Goal: Transaction & Acquisition: Purchase product/service

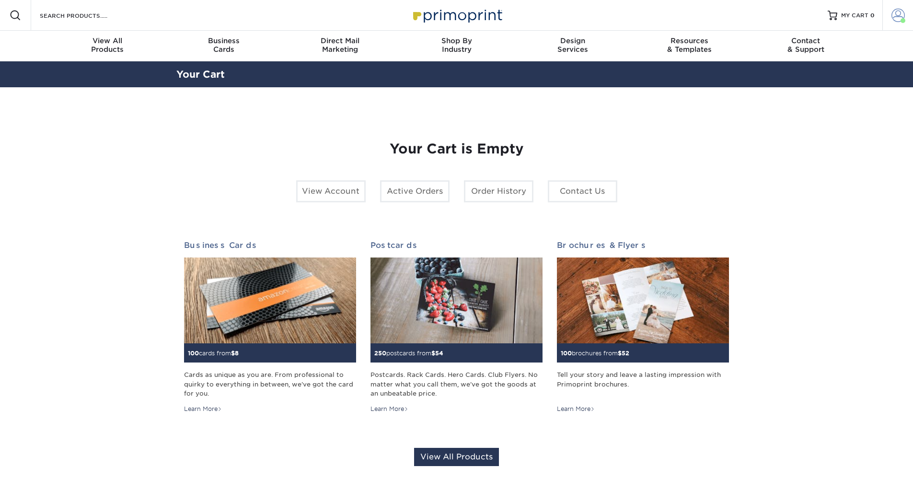
click at [887, 21] on link "Account" at bounding box center [897, 15] width 31 height 31
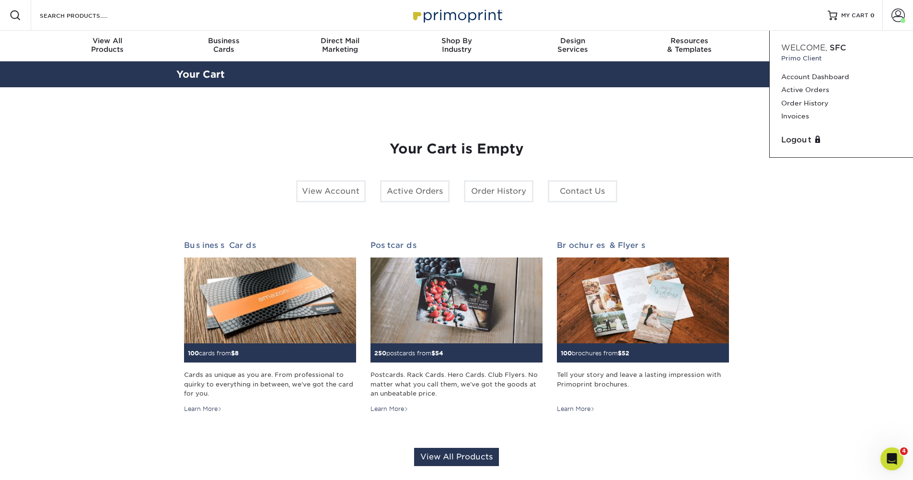
click at [721, 117] on div "Your Cart is Empty View Account Active Orders Order History Contact Us Business…" at bounding box center [456, 303] width 561 height 386
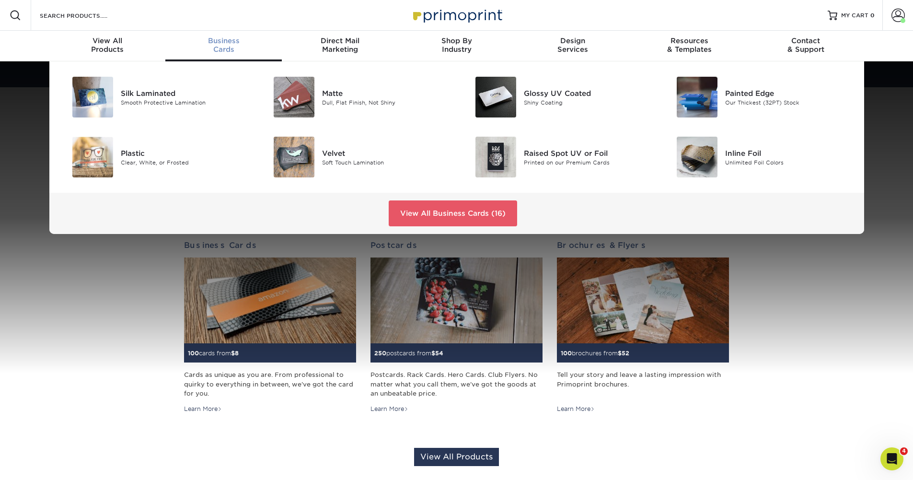
click at [231, 46] on div "Business Cards" at bounding box center [223, 44] width 116 height 17
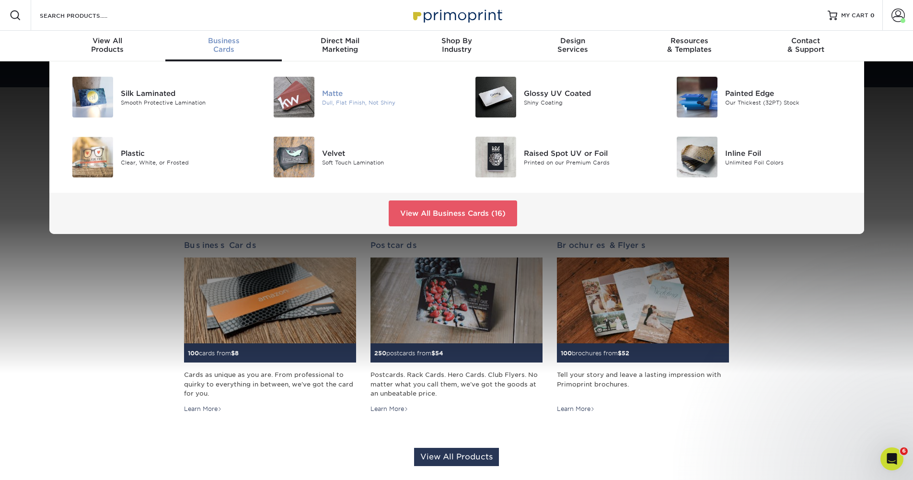
click at [292, 100] on img at bounding box center [294, 97] width 41 height 41
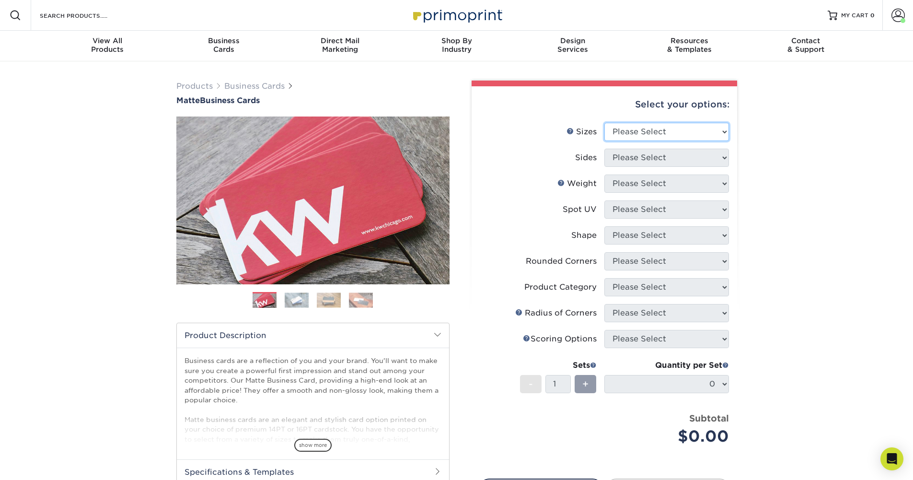
click at [723, 130] on select "Please Select 1.5" x 3.5" - Mini 1.75" x 3.5" - Mini 2" x 2" - Square 2" x 3" -…" at bounding box center [666, 132] width 125 height 18
select select "2.00x3.50"
click at [604, 123] on select "Please Select 1.5" x 3.5" - Mini 1.75" x 3.5" - Mini 2" x 2" - Square 2" x 3" -…" at bounding box center [666, 132] width 125 height 18
click at [726, 156] on select "Please Select Print Both Sides Print Front Only" at bounding box center [666, 158] width 125 height 18
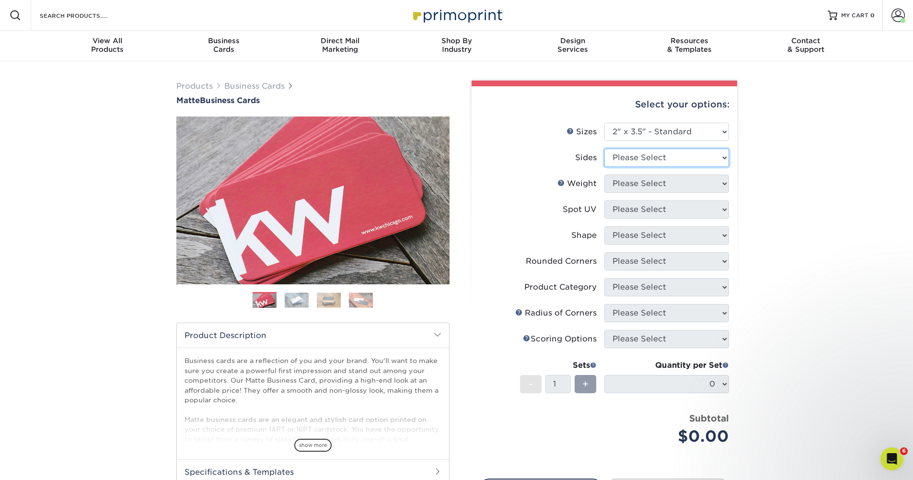
select select "13abbda7-1d64-4f25-8bb2-c179b224825d"
click at [604, 149] on select "Please Select Print Both Sides Print Front Only" at bounding box center [666, 158] width 125 height 18
click at [729, 184] on div "Select your options: Sizes Help Sizes Please Select 1.5" x 3.5" - Mini 1.75" x …" at bounding box center [605, 324] width 266 height 477
click at [727, 184] on select "Please Select 16PT 14PT" at bounding box center [666, 183] width 125 height 18
select select "16PT"
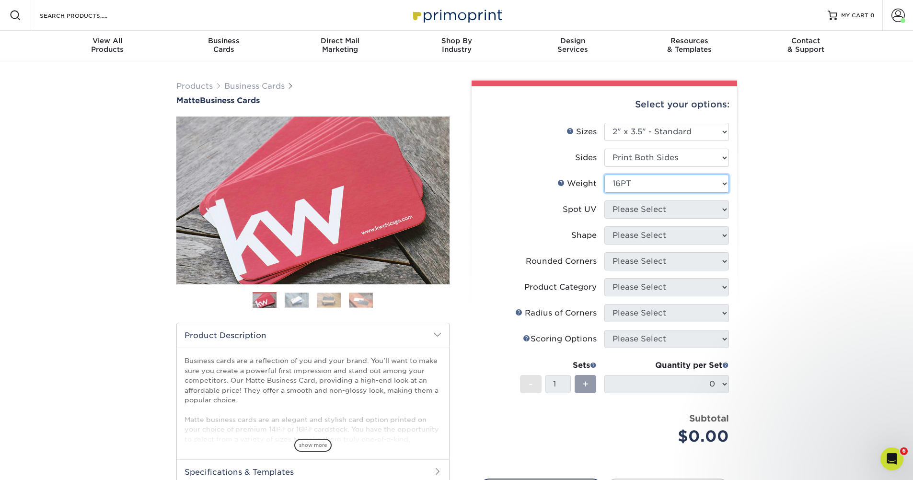
click at [604, 174] on select "Please Select 16PT 14PT" at bounding box center [666, 183] width 125 height 18
click at [726, 208] on select "Please Select No Spot UV Front and Back (Both Sides) Front Only Back Only" at bounding box center [666, 209] width 125 height 18
select select "3"
click at [604, 200] on select "Please Select No Spot UV Front and Back (Both Sides) Front Only Back Only" at bounding box center [666, 209] width 125 height 18
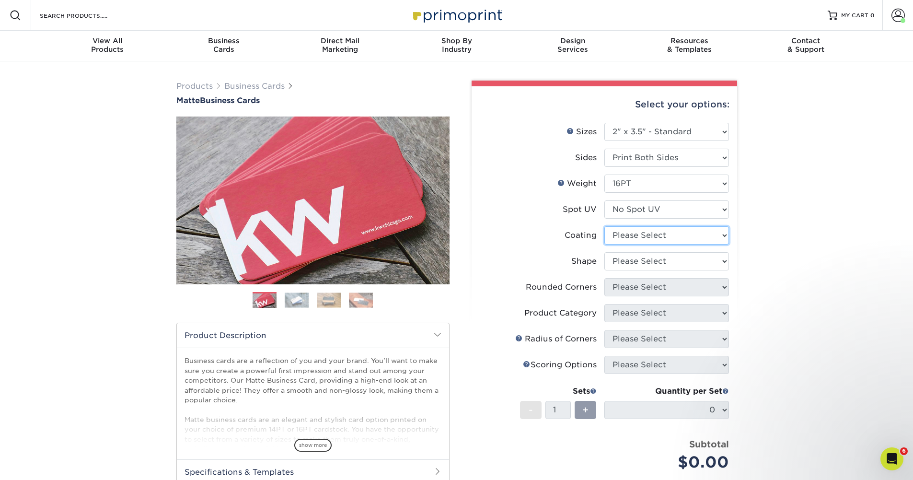
click at [720, 235] on select at bounding box center [666, 235] width 125 height 18
select select "121bb7b5-3b4d-429f-bd8d-bbf80e953313"
click at [604, 226] on select at bounding box center [666, 235] width 125 height 18
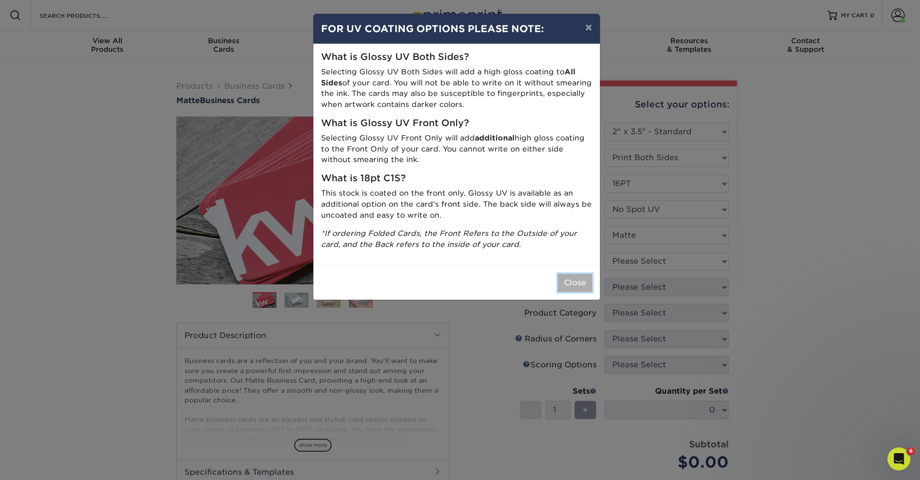
click at [578, 282] on button "Close" at bounding box center [575, 283] width 35 height 18
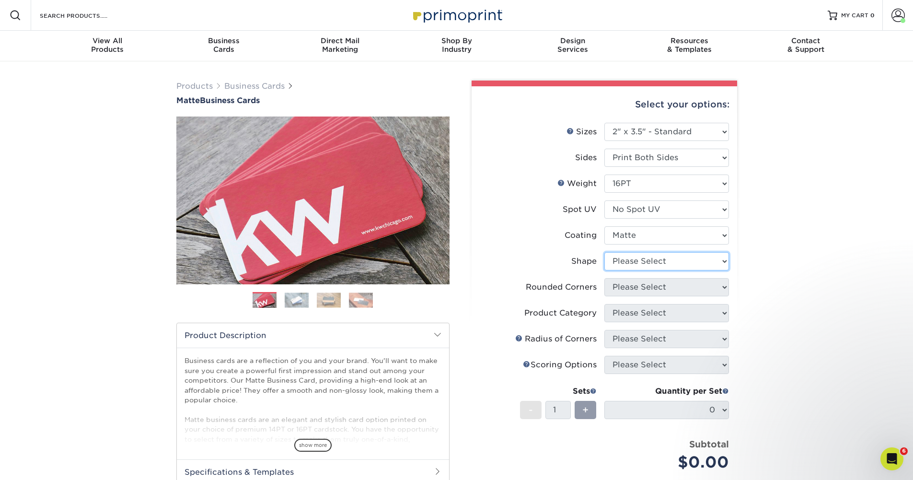
click at [721, 266] on select "Please Select Standard Oval" at bounding box center [666, 261] width 125 height 18
select select "standard"
click at [604, 252] on select "Please Select Standard Oval" at bounding box center [666, 261] width 125 height 18
click at [723, 289] on select "Please Select Yes - Round 2 Corners Yes - Round 4 Corners No" at bounding box center [666, 287] width 125 height 18
select select "0"
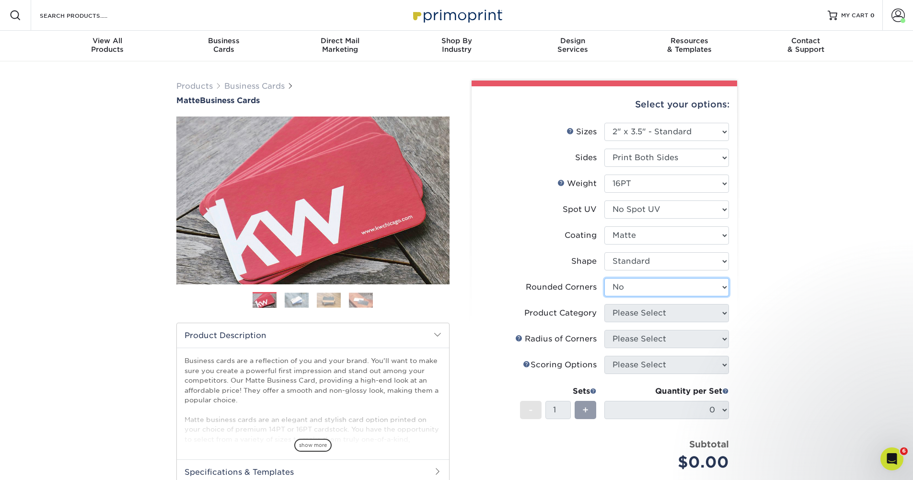
click at [604, 278] on select "Please Select Yes - Round 2 Corners Yes - Round 4 Corners No" at bounding box center [666, 287] width 125 height 18
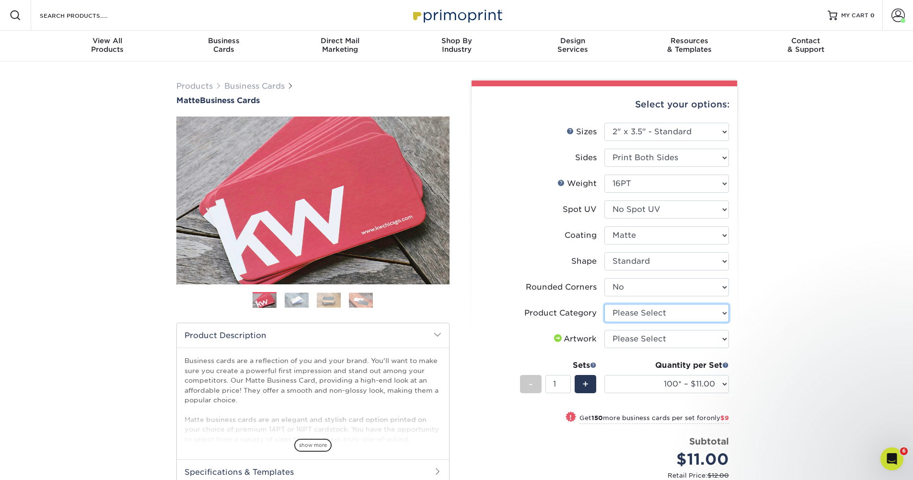
click at [726, 312] on select "Please Select Business Cards" at bounding box center [666, 313] width 125 height 18
select select "3b5148f1-0588-4f88-a218-97bcfdce65c1"
click at [604, 304] on select "Please Select Business Cards" at bounding box center [666, 313] width 125 height 18
click at [727, 335] on select "Please Select I will upload files I need a design - $100" at bounding box center [666, 339] width 125 height 18
select select "upload"
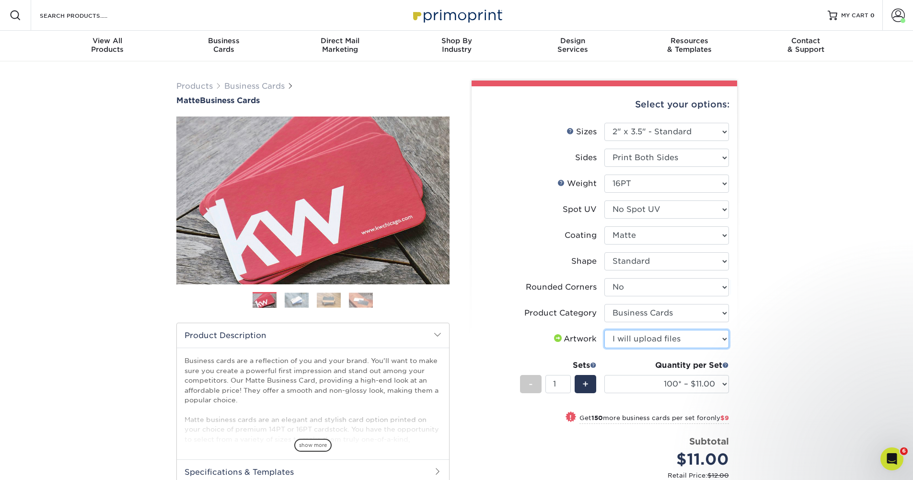
click at [604, 330] on select "Please Select I will upload files I need a design - $100" at bounding box center [666, 339] width 125 height 18
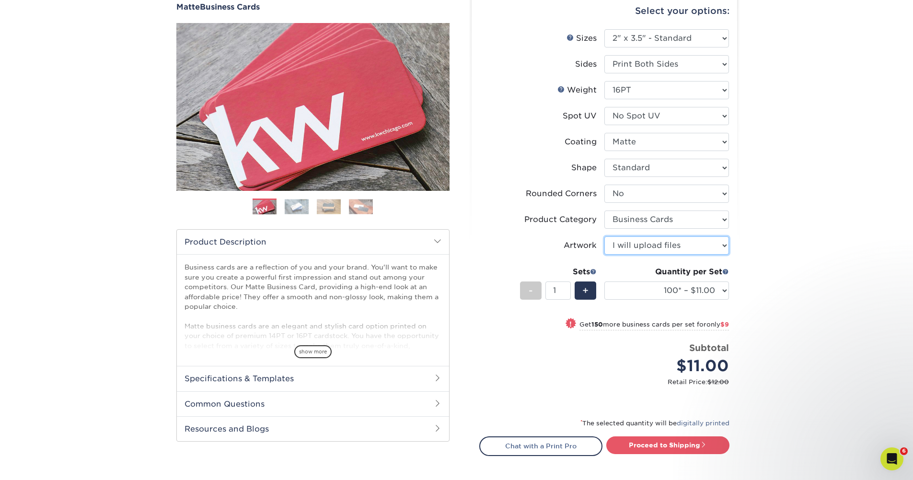
scroll to position [96, 0]
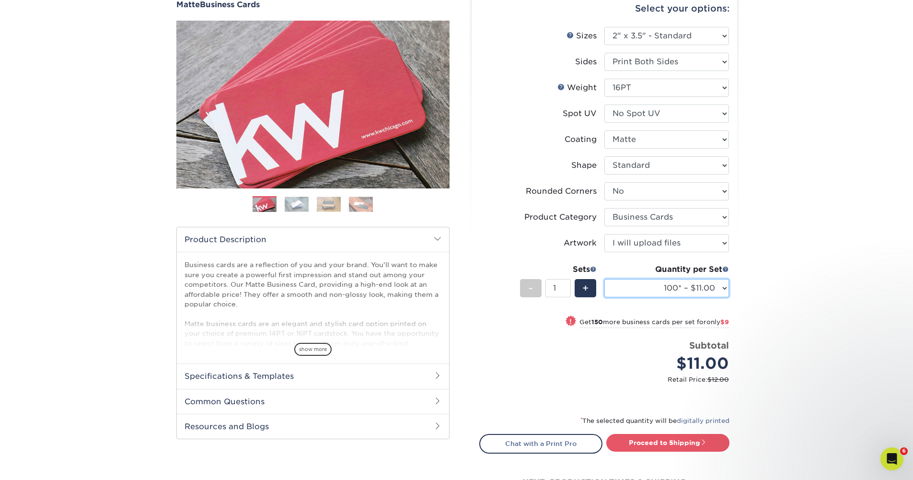
click at [723, 288] on select "100* – $11.00 250* – $20.00 500 – $39.00 1000 – $49.00 2500 – $87.00 5000 – $16…" at bounding box center [666, 288] width 125 height 18
select select "500 – $39.00"
click at [604, 279] on select "100* – $11.00 250* – $20.00 500 – $39.00 1000 – $49.00 2500 – $87.00 5000 – $16…" at bounding box center [666, 288] width 125 height 18
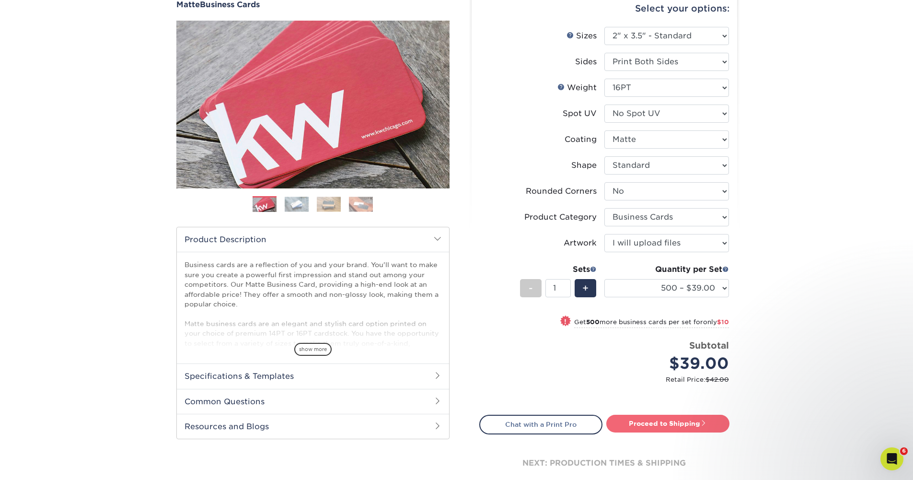
click at [646, 425] on link "Proceed to Shipping" at bounding box center [667, 423] width 123 height 17
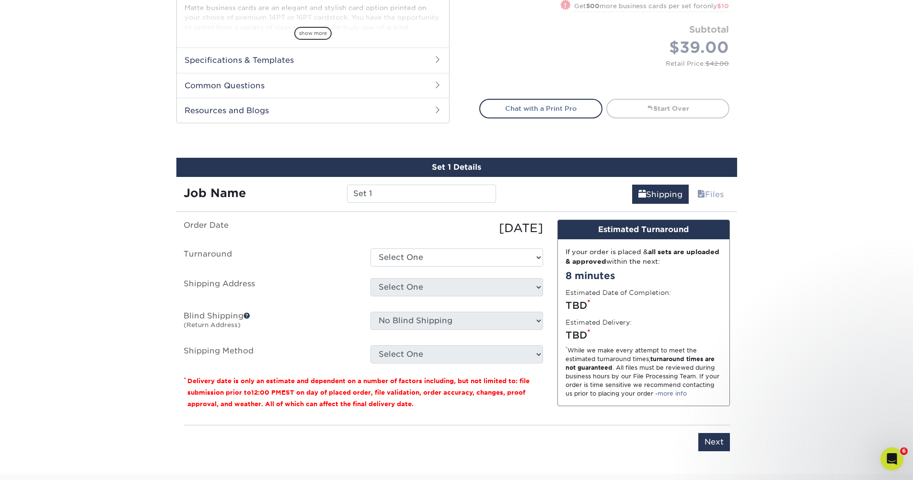
scroll to position [537, 0]
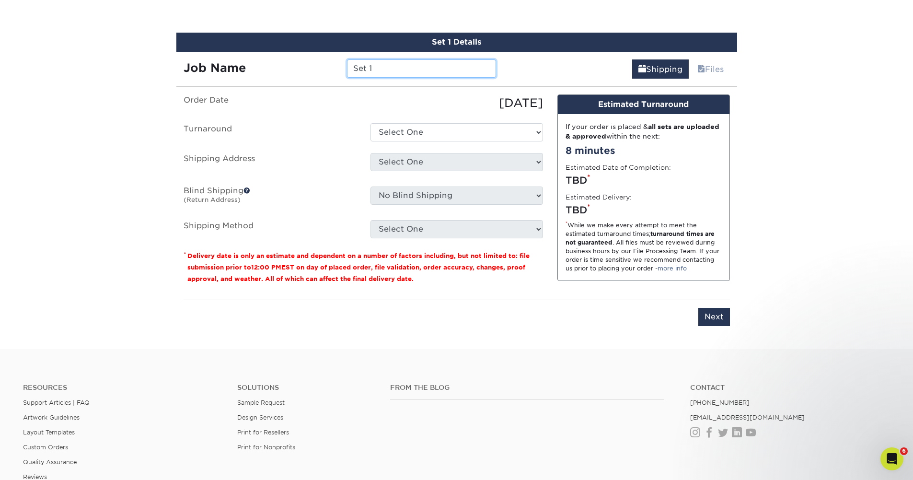
click at [408, 73] on input "Set 1" at bounding box center [421, 68] width 149 height 18
drag, startPoint x: 408, startPoint y: 72, endPoint x: 335, endPoint y: 78, distance: 73.5
click at [335, 78] on div "Job Name Set 1" at bounding box center [339, 65] width 327 height 27
type input "[PERSON_NAME] ABT [PERSON_NAME]"
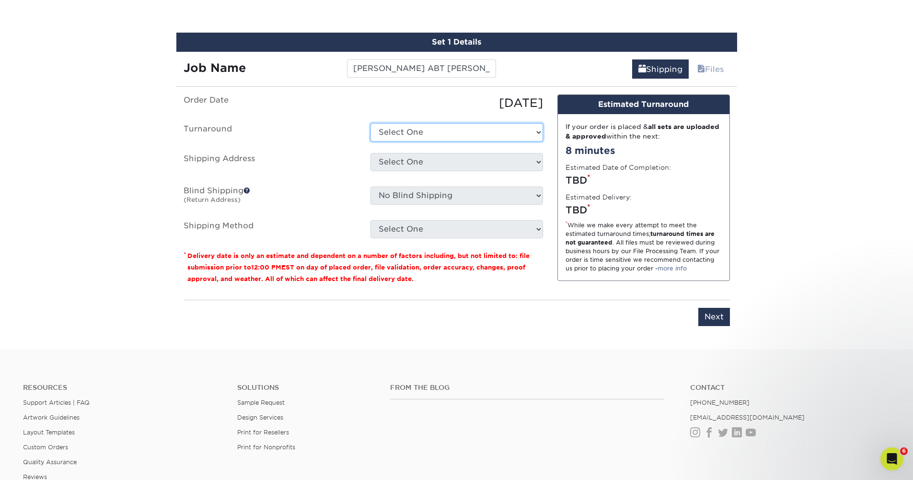
click at [538, 134] on select "Select One 2-4 Business Days 2 Day Next Business Day" at bounding box center [456, 132] width 173 height 18
select select "537feecc-bbf3-4c5a-82cb-a8dbf54f53c4"
click at [370, 123] on select "Select One 2-4 Business Days 2 Day Next Business Day" at bounding box center [456, 132] width 173 height 18
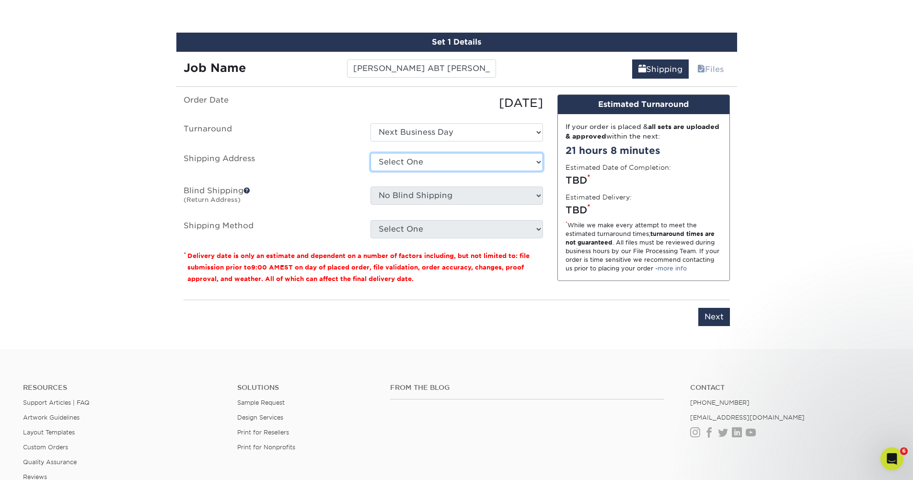
click at [539, 166] on select "Select One Beechwood Green Bay Beechwood Madison Beechwood Sales & Service Bret…" at bounding box center [456, 162] width 173 height 18
select select "36960"
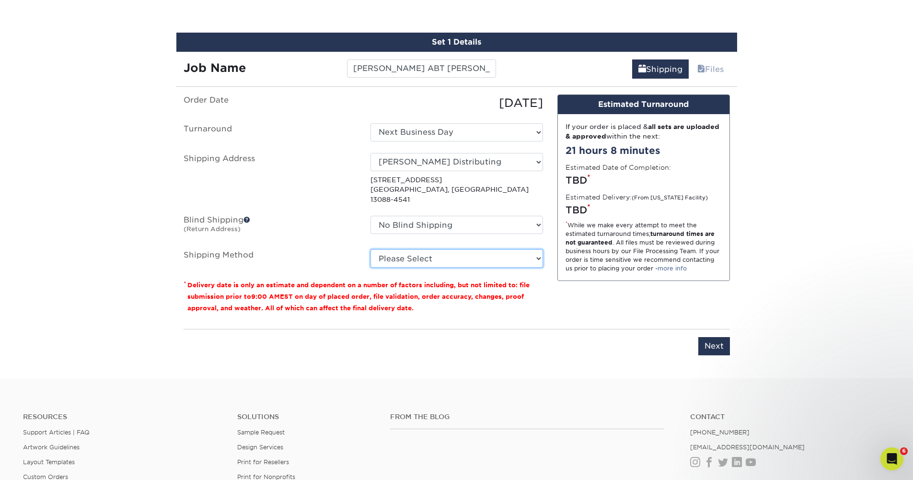
click at [536, 249] on select "Please Select Ground Shipping (+$8.96) 3 Day Shipping Service (+$15.36) 2 Day A…" at bounding box center [456, 258] width 173 height 18
select select "03"
click at [370, 249] on select "Please Select Ground Shipping (+$8.96) 3 Day Shipping Service (+$15.36) 2 Day A…" at bounding box center [456, 258] width 173 height 18
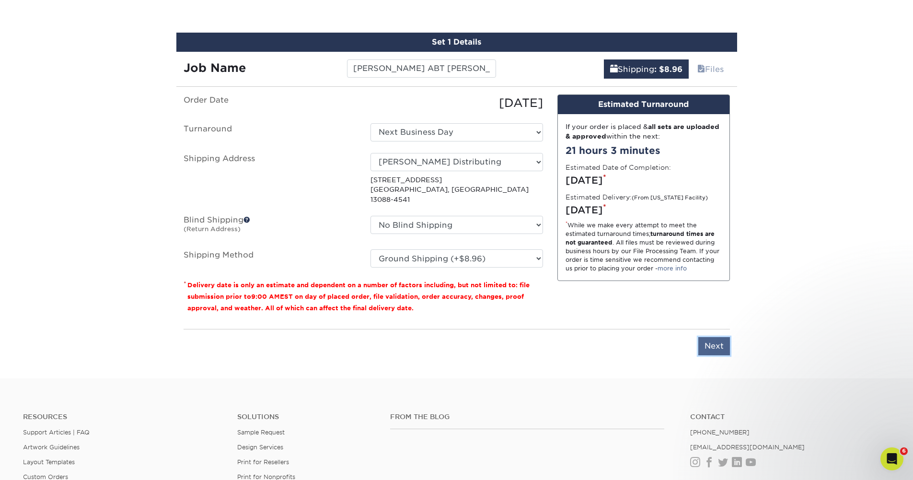
click at [720, 337] on input "Next" at bounding box center [714, 346] width 32 height 18
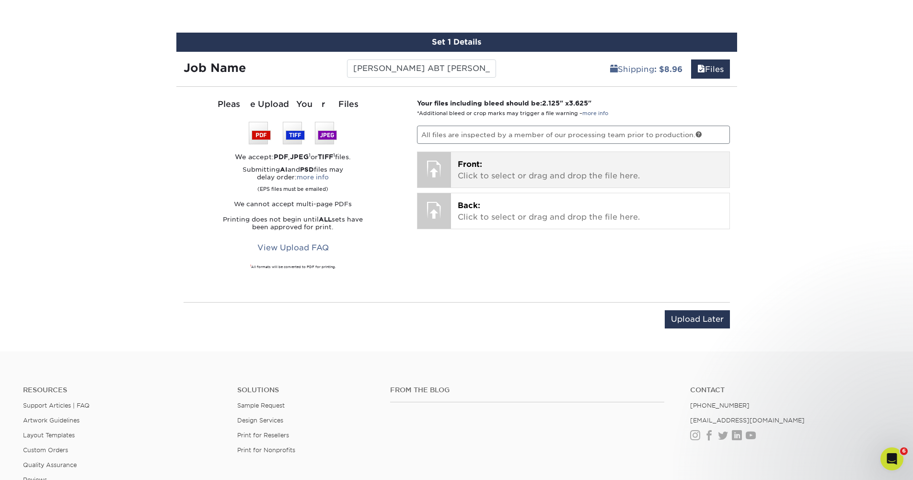
click at [604, 169] on p "Front: Click to select or drag and drop the file here." at bounding box center [590, 170] width 265 height 23
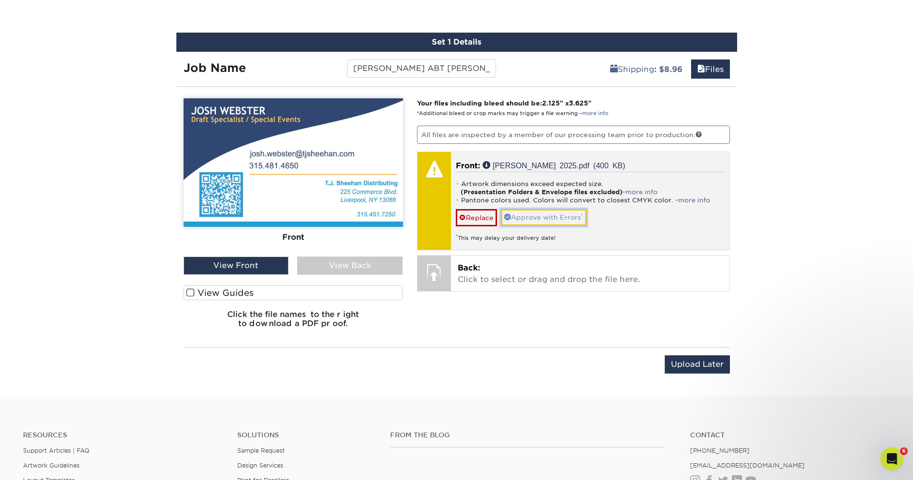
click at [544, 218] on link "Approve with Errors *" at bounding box center [544, 217] width 86 height 16
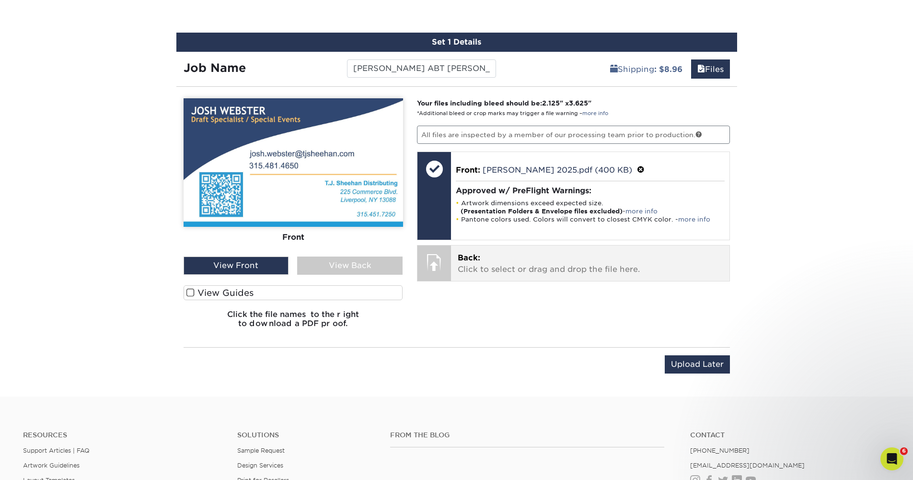
click at [519, 266] on p "Back: Click to select or drag and drop the file here." at bounding box center [590, 263] width 265 height 23
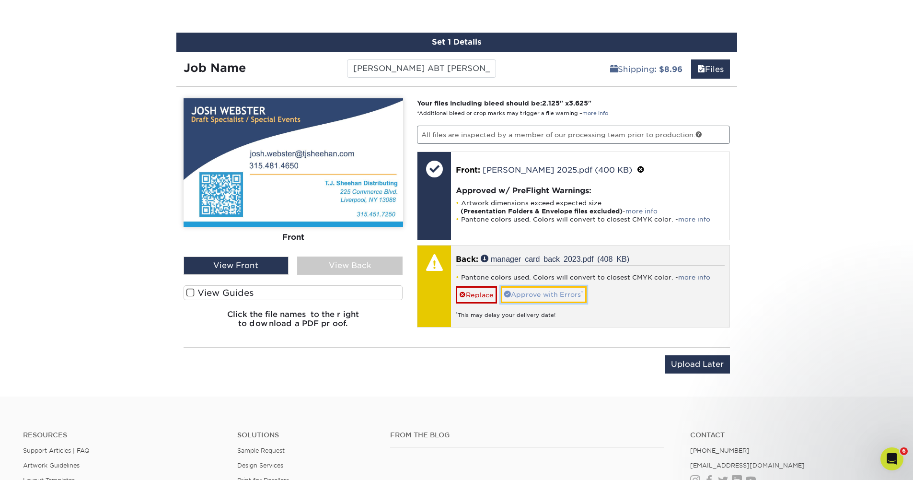
click at [566, 292] on link "Approve with Errors *" at bounding box center [544, 294] width 86 height 16
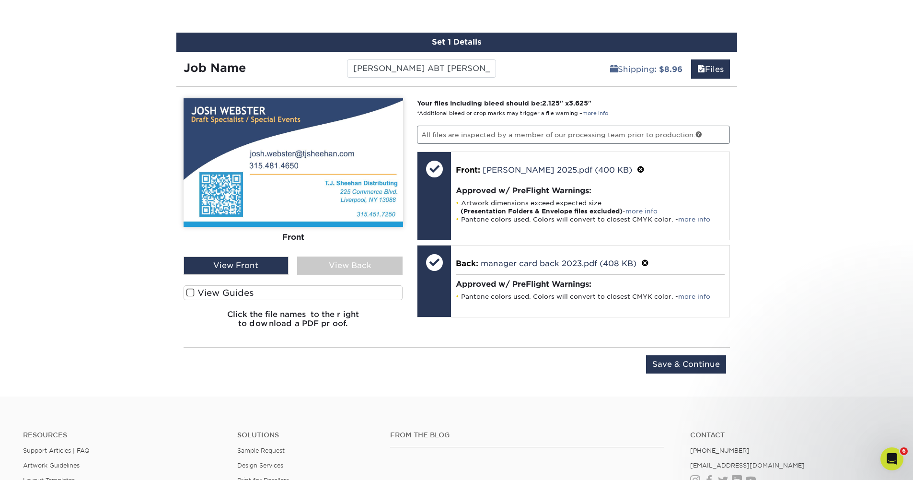
click at [371, 265] on div "View Back" at bounding box center [349, 265] width 105 height 18
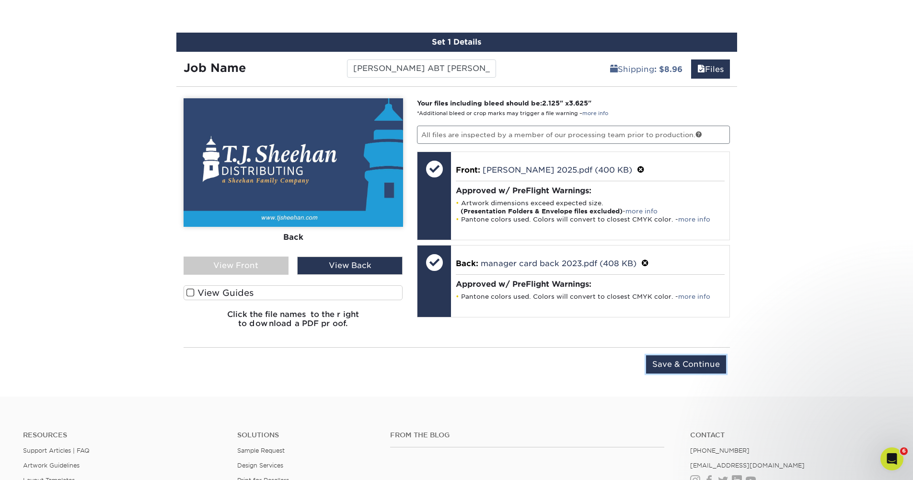
click at [690, 364] on input "Save & Continue" at bounding box center [686, 364] width 80 height 18
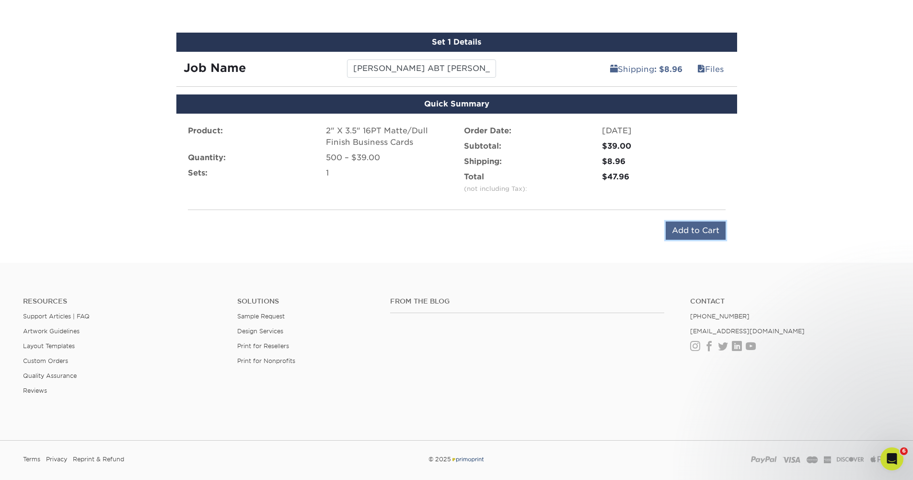
click at [698, 232] on input "Add to Cart" at bounding box center [696, 230] width 60 height 18
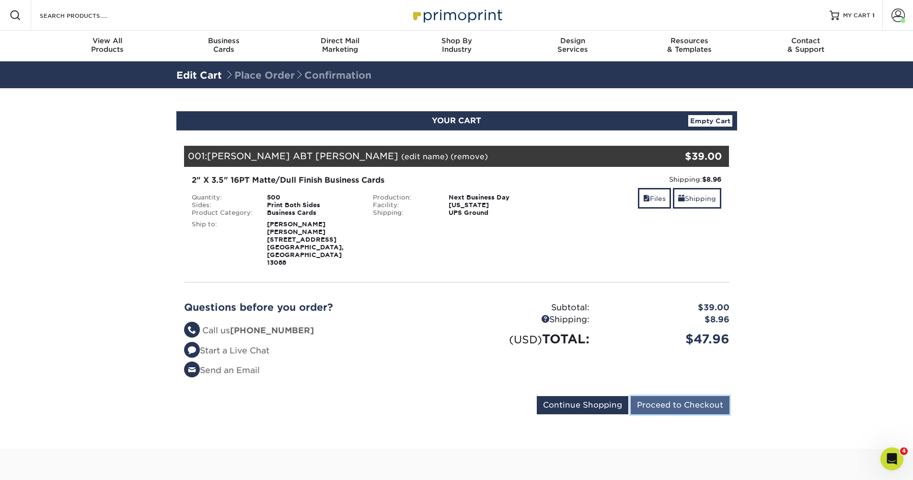
click at [667, 396] on input "Proceed to Checkout" at bounding box center [680, 405] width 99 height 18
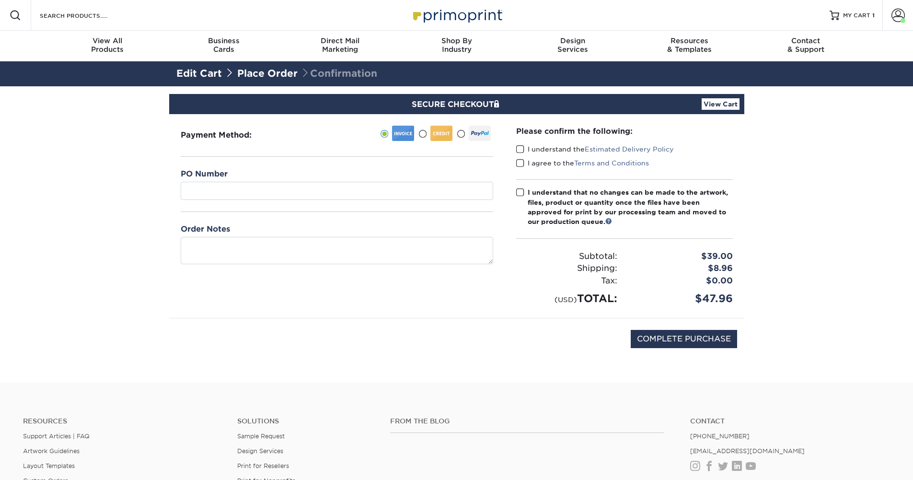
click at [519, 150] on span at bounding box center [520, 149] width 8 height 9
click at [0, 0] on input "I understand the Estimated Delivery Policy" at bounding box center [0, 0] width 0 height 0
click at [520, 165] on span at bounding box center [520, 163] width 8 height 9
click at [0, 0] on input "I agree to the Terms and Conditions" at bounding box center [0, 0] width 0 height 0
click at [518, 191] on span at bounding box center [520, 192] width 8 height 9
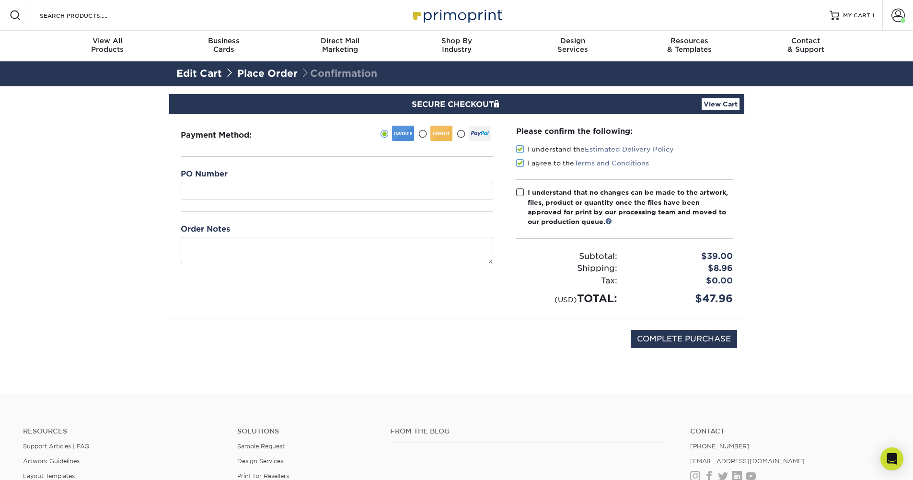
click at [0, 0] on input "I understand that no changes can be made to the artwork, files, product or quan…" at bounding box center [0, 0] width 0 height 0
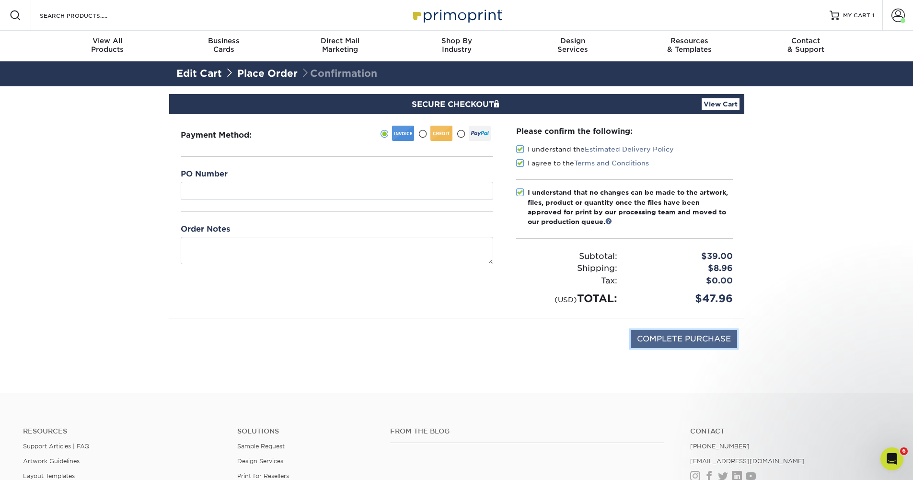
click at [685, 343] on input "COMPLETE PURCHASE" at bounding box center [684, 339] width 106 height 18
type input "PROCESSING, PLEASE WAIT..."
